Goal: Check status: Check status

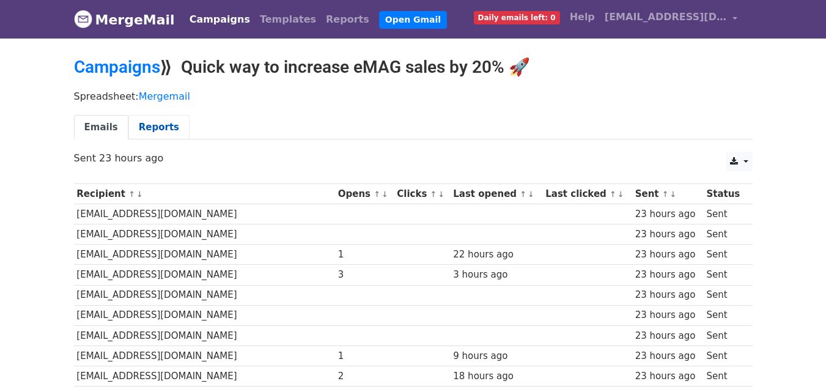
click at [150, 119] on link "Reports" at bounding box center [158, 127] width 61 height 25
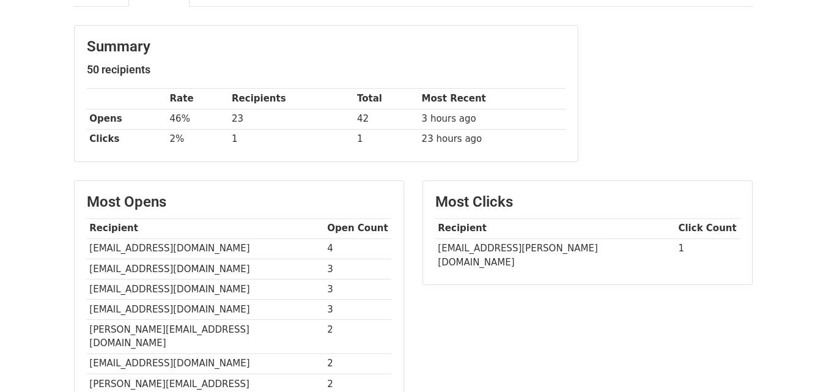
scroll to position [122, 0]
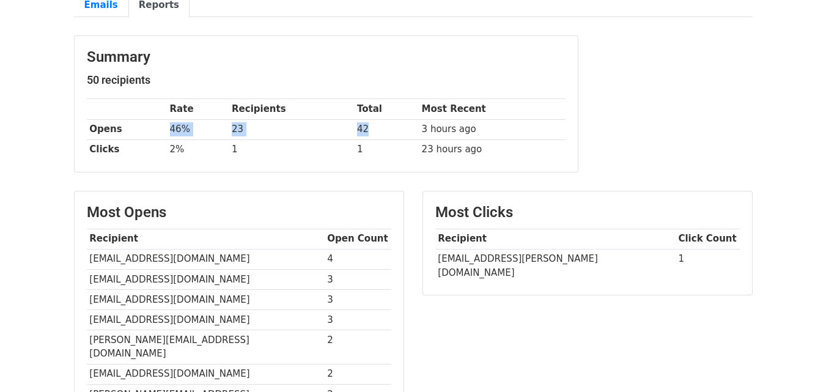
drag, startPoint x: 171, startPoint y: 128, endPoint x: 397, endPoint y: 128, distance: 225.5
click at [397, 128] on tr "Opens 46% 23 42 3 hours ago" at bounding box center [326, 129] width 479 height 20
click at [397, 128] on td "42" at bounding box center [386, 129] width 65 height 20
drag, startPoint x: 538, startPoint y: 125, endPoint x: 147, endPoint y: 135, distance: 391.3
click at [147, 135] on tr "Opens 46% 23 42 3 hours ago" at bounding box center [326, 129] width 479 height 20
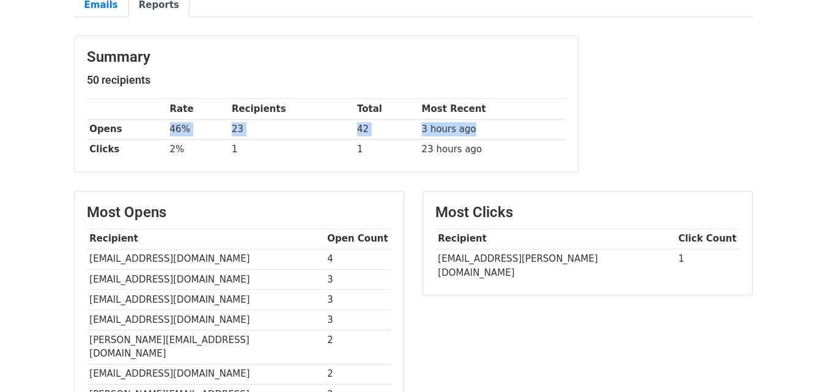
click at [177, 131] on td "46%" at bounding box center [198, 129] width 62 height 20
drag, startPoint x: 167, startPoint y: 129, endPoint x: 540, endPoint y: 129, distance: 372.2
click at [540, 129] on tr "Opens 46% 23 42 3 hours ago" at bounding box center [326, 129] width 479 height 20
click at [540, 129] on td "3 hours ago" at bounding box center [492, 129] width 147 height 20
drag, startPoint x: 540, startPoint y: 129, endPoint x: 158, endPoint y: 131, distance: 382.0
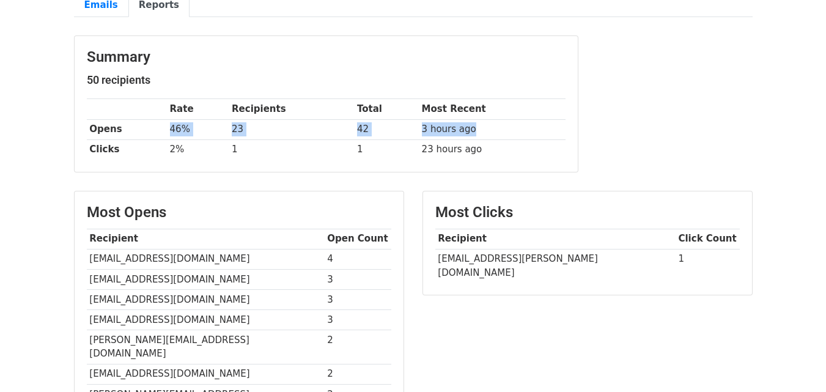
click at [158, 131] on tr "Opens 46% 23 42 3 hours ago" at bounding box center [326, 129] width 479 height 20
click at [158, 131] on th "Opens" at bounding box center [127, 129] width 80 height 20
drag, startPoint x: 158, startPoint y: 131, endPoint x: 468, endPoint y: 118, distance: 310.1
click at [468, 118] on tbody "Rate Recipients Total Most Recent Opens 46% 23 42 3 hours ago Clicks 2% 1 1 23 …" at bounding box center [326, 129] width 479 height 61
click at [475, 130] on td "3 hours ago" at bounding box center [492, 129] width 147 height 20
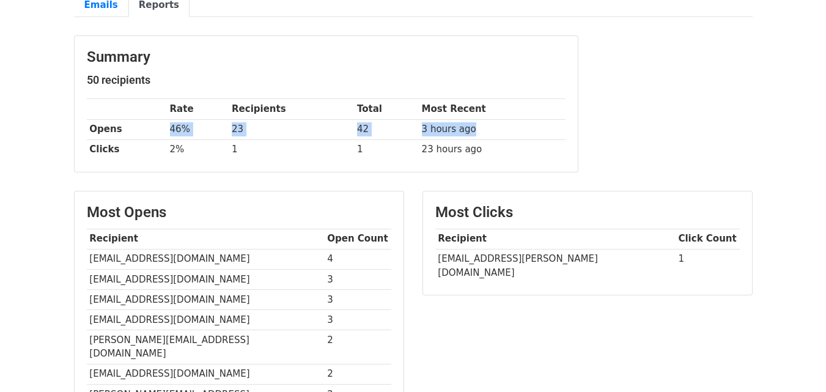
drag, startPoint x: 475, startPoint y: 130, endPoint x: 170, endPoint y: 123, distance: 305.6
click at [170, 123] on tr "Opens 46% 23 42 3 hours ago" at bounding box center [326, 129] width 479 height 20
click at [170, 123] on td "46%" at bounding box center [198, 129] width 62 height 20
drag, startPoint x: 170, startPoint y: 123, endPoint x: 524, endPoint y: 129, distance: 354.5
click at [524, 129] on tr "Opens 46% 23 42 3 hours ago" at bounding box center [326, 129] width 479 height 20
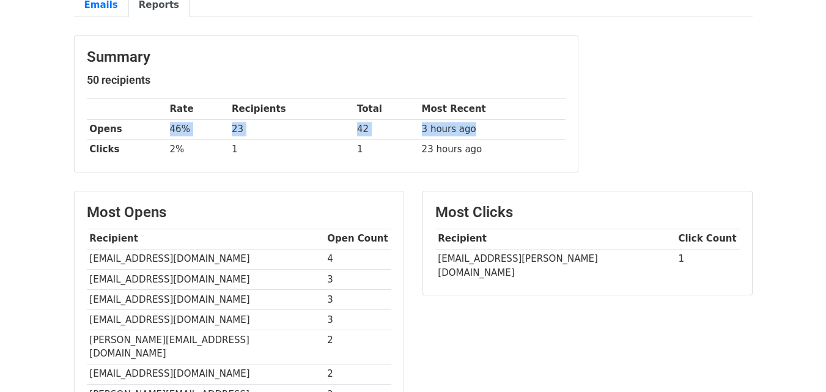
click at [524, 129] on td "3 hours ago" at bounding box center [492, 129] width 147 height 20
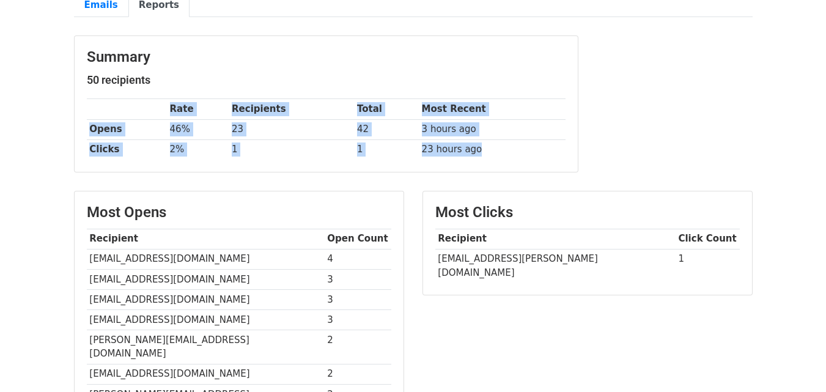
drag, startPoint x: 453, startPoint y: 153, endPoint x: 152, endPoint y: 161, distance: 301.4
click at [152, 161] on div "Summary 50 recipients Rate Recipients Total Most Recent Opens 46% 23 42 3 hours…" at bounding box center [326, 104] width 503 height 136
click at [177, 153] on td "2%" at bounding box center [198, 149] width 62 height 20
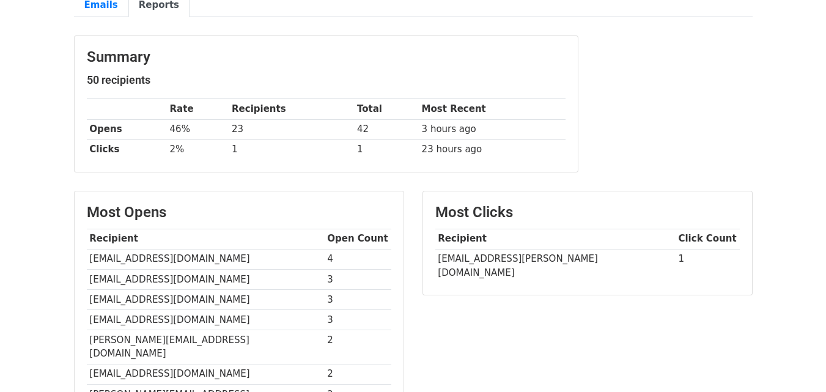
click at [496, 263] on td "lukasz.traczyk@modivo.com" at bounding box center [555, 266] width 240 height 34
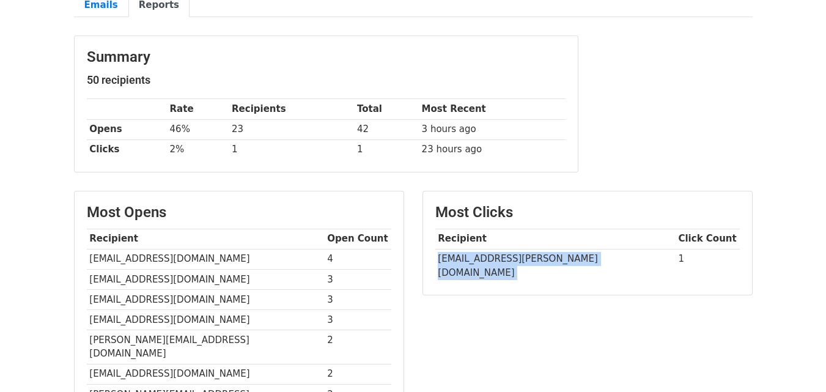
click at [496, 263] on td "lukasz.traczyk@modivo.com" at bounding box center [555, 266] width 240 height 34
copy tr "lukasz.traczyk@modivo.com"
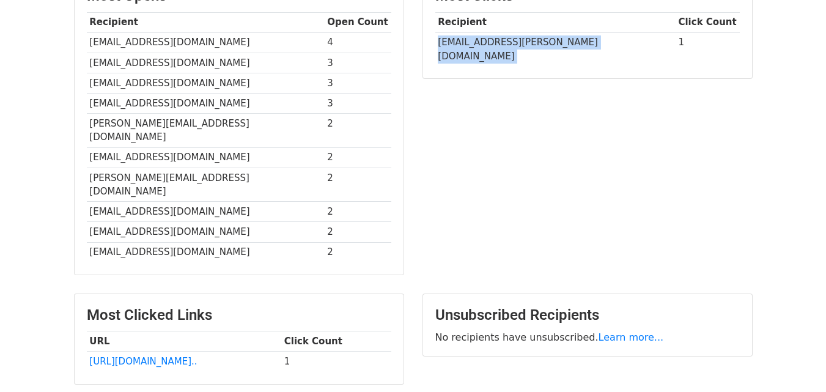
scroll to position [170, 0]
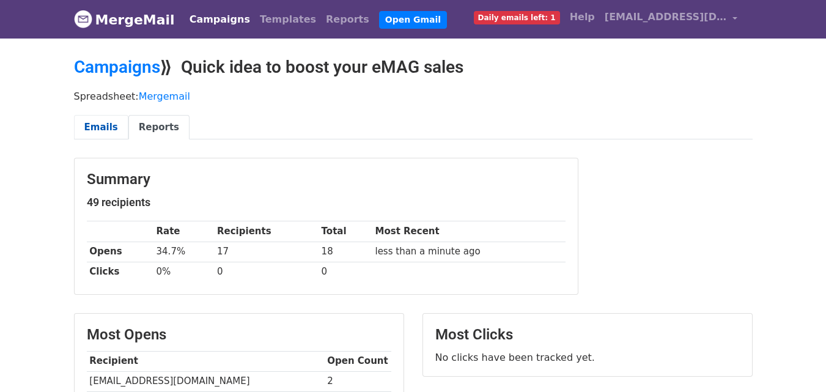
click at [103, 127] on link "Emails" at bounding box center [101, 127] width 54 height 25
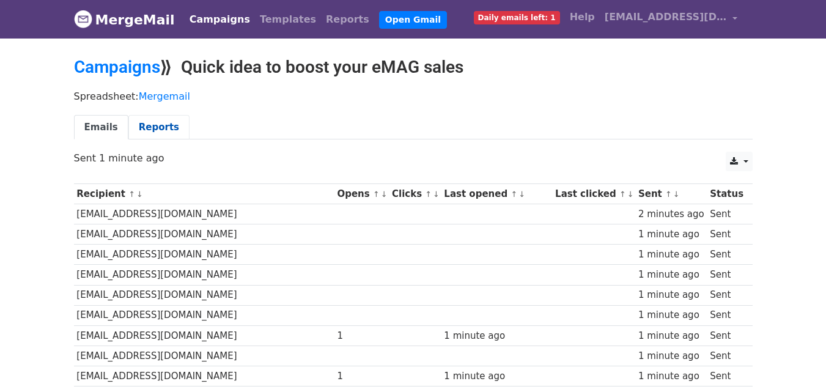
click at [141, 131] on link "Reports" at bounding box center [158, 127] width 61 height 25
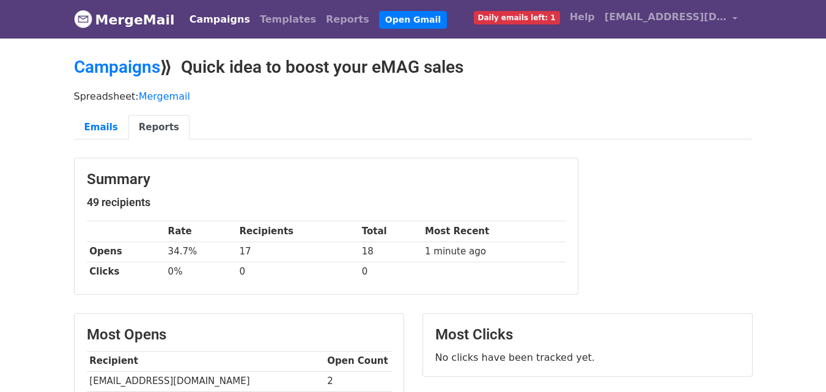
click at [645, 279] on div "Summary 49 recipients Rate Recipients Total Most Recent Opens 34.7% 17 18 1 min…" at bounding box center [413, 232] width 697 height 149
click at [91, 126] on link "Emails" at bounding box center [101, 127] width 54 height 25
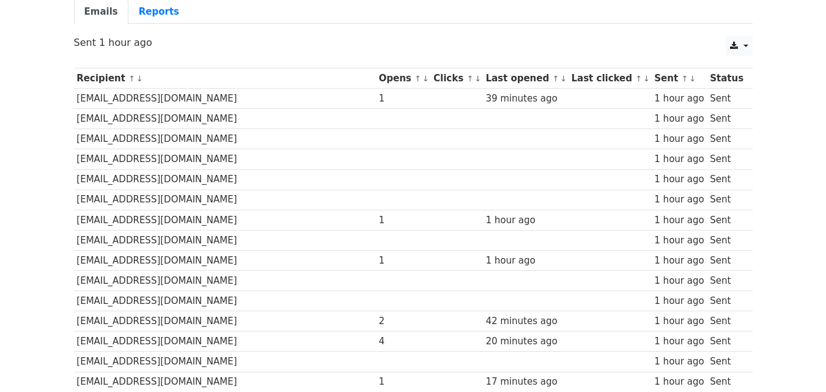
scroll to position [122, 0]
